Goal: Task Accomplishment & Management: Complete application form

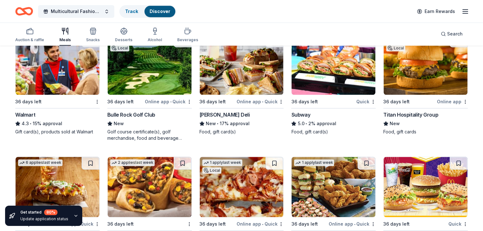
scroll to position [423, 0]
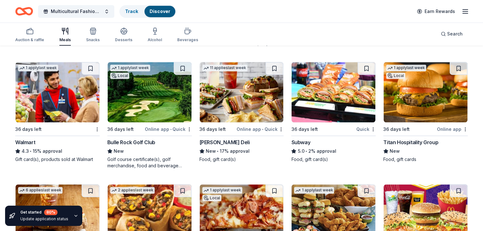
click at [60, 106] on img at bounding box center [58, 92] width 84 height 60
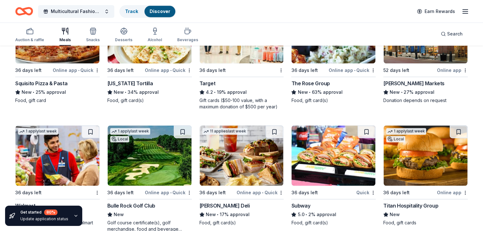
scroll to position [264, 0]
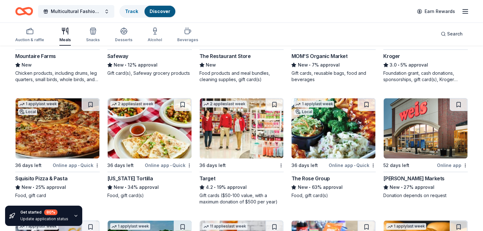
click at [223, 122] on img at bounding box center [242, 128] width 84 height 60
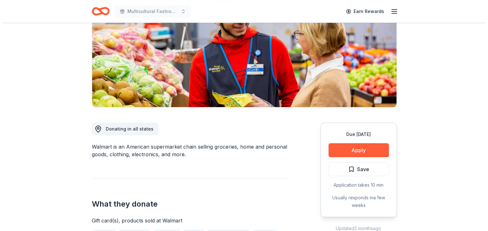
scroll to position [95, 0]
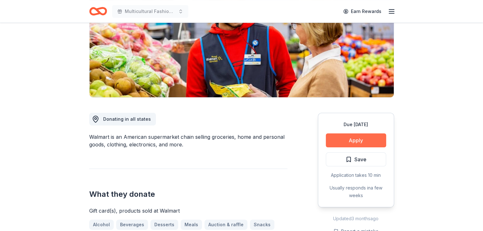
click at [353, 139] on button "Apply" at bounding box center [356, 141] width 60 height 14
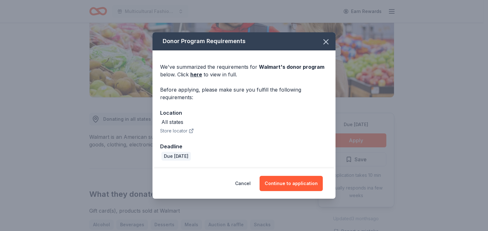
click at [168, 132] on button "Store locator" at bounding box center [177, 131] width 34 height 8
click at [299, 185] on button "Continue to application" at bounding box center [290, 183] width 63 height 15
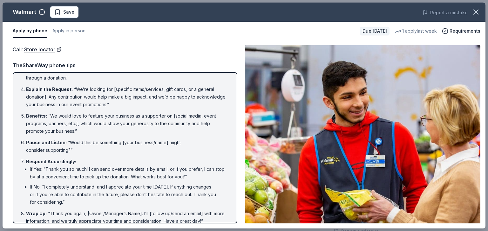
scroll to position [72, 0]
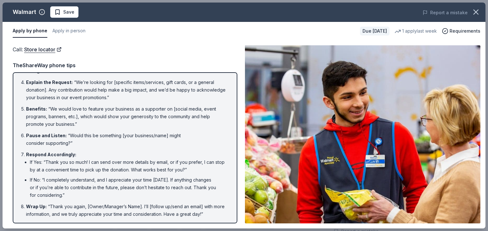
click at [237, 86] on div "Introduction : “Hello, this is [Your Name] from [Your Nonprofit's Name]. May I …" at bounding box center [125, 147] width 225 height 151
click at [79, 29] on button "Apply in person" at bounding box center [68, 30] width 33 height 13
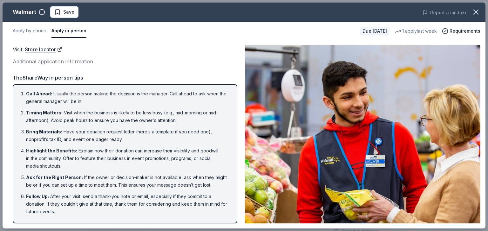
scroll to position [0, 0]
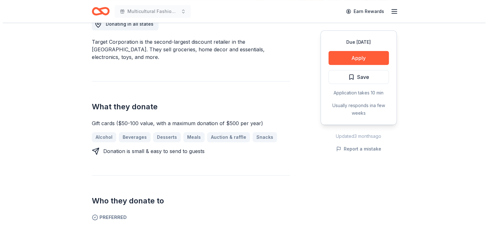
scroll to position [222, 0]
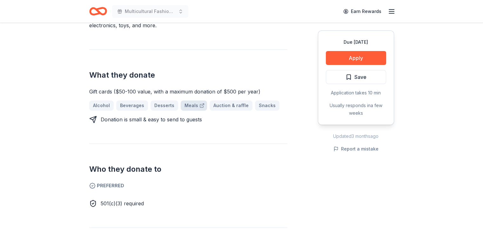
click at [192, 101] on link "Meals" at bounding box center [194, 106] width 26 height 10
click at [364, 58] on button "Apply" at bounding box center [356, 58] width 60 height 14
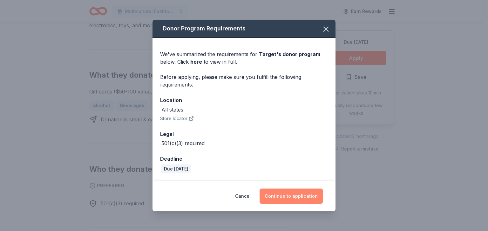
click at [292, 198] on button "Continue to application" at bounding box center [290, 196] width 63 height 15
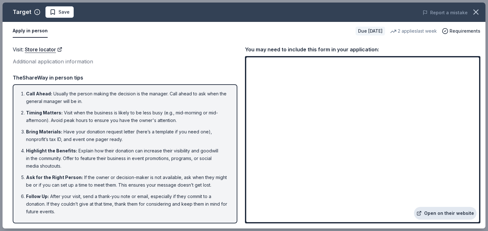
click at [444, 213] on link "Open on their website" at bounding box center [445, 213] width 63 height 13
